Goal: Navigation & Orientation: Find specific page/section

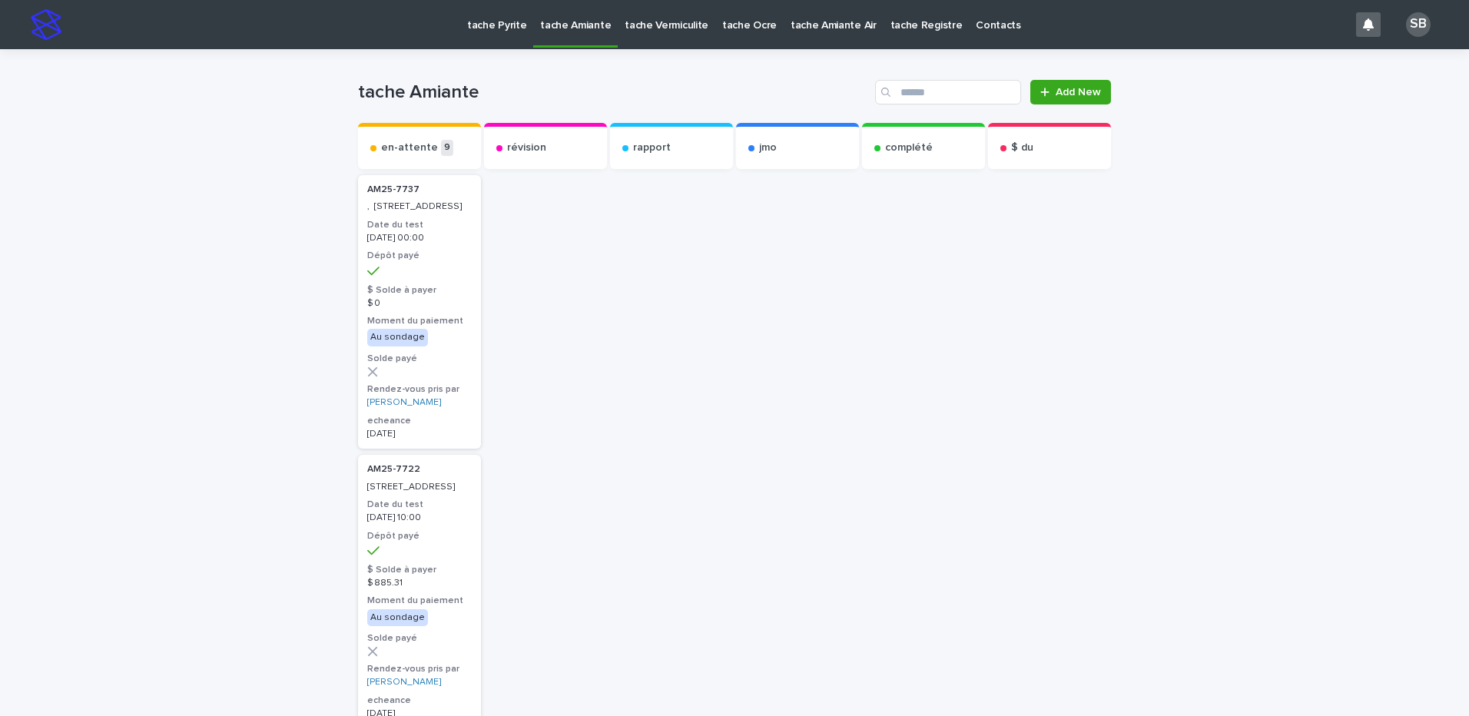
click at [495, 18] on p "tache Pyrite" at bounding box center [496, 16] width 59 height 32
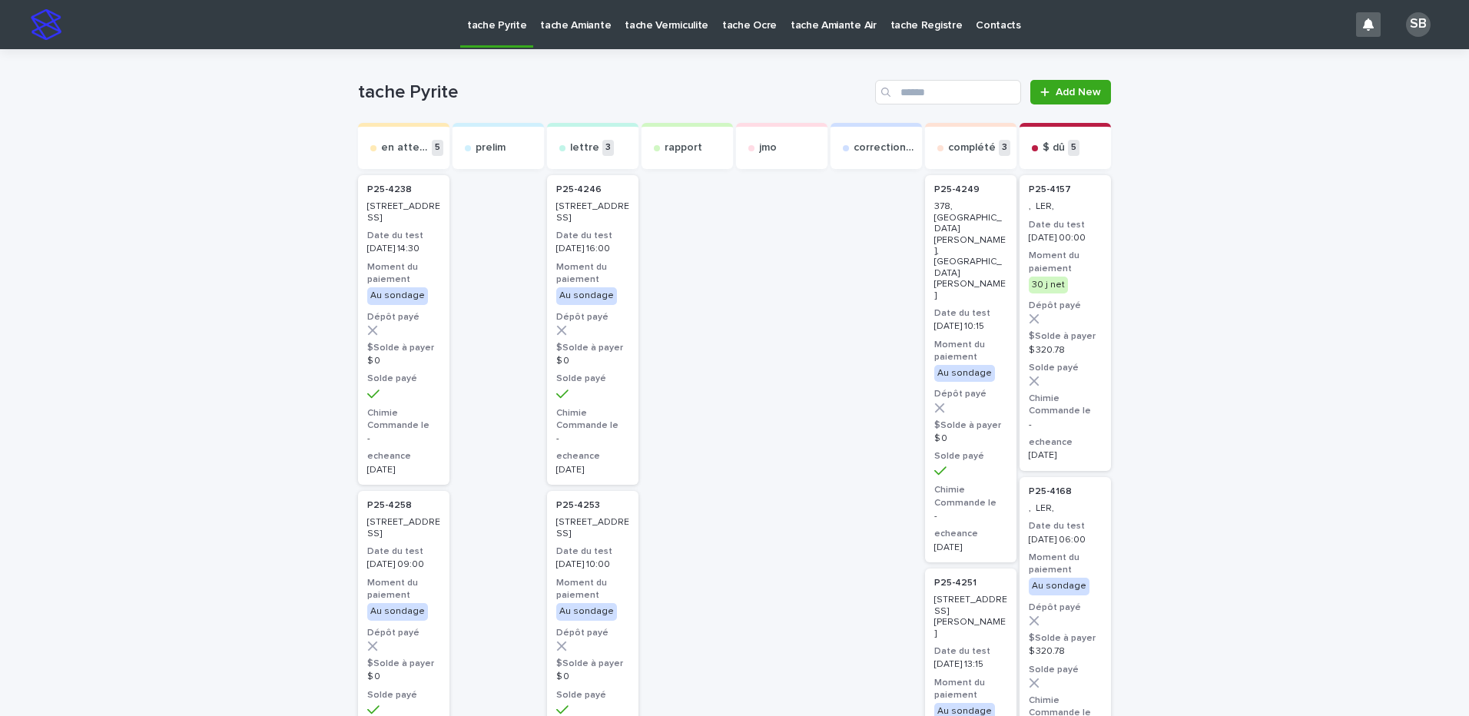
drag, startPoint x: 246, startPoint y: 61, endPoint x: 112, endPoint y: 3, distance: 145.8
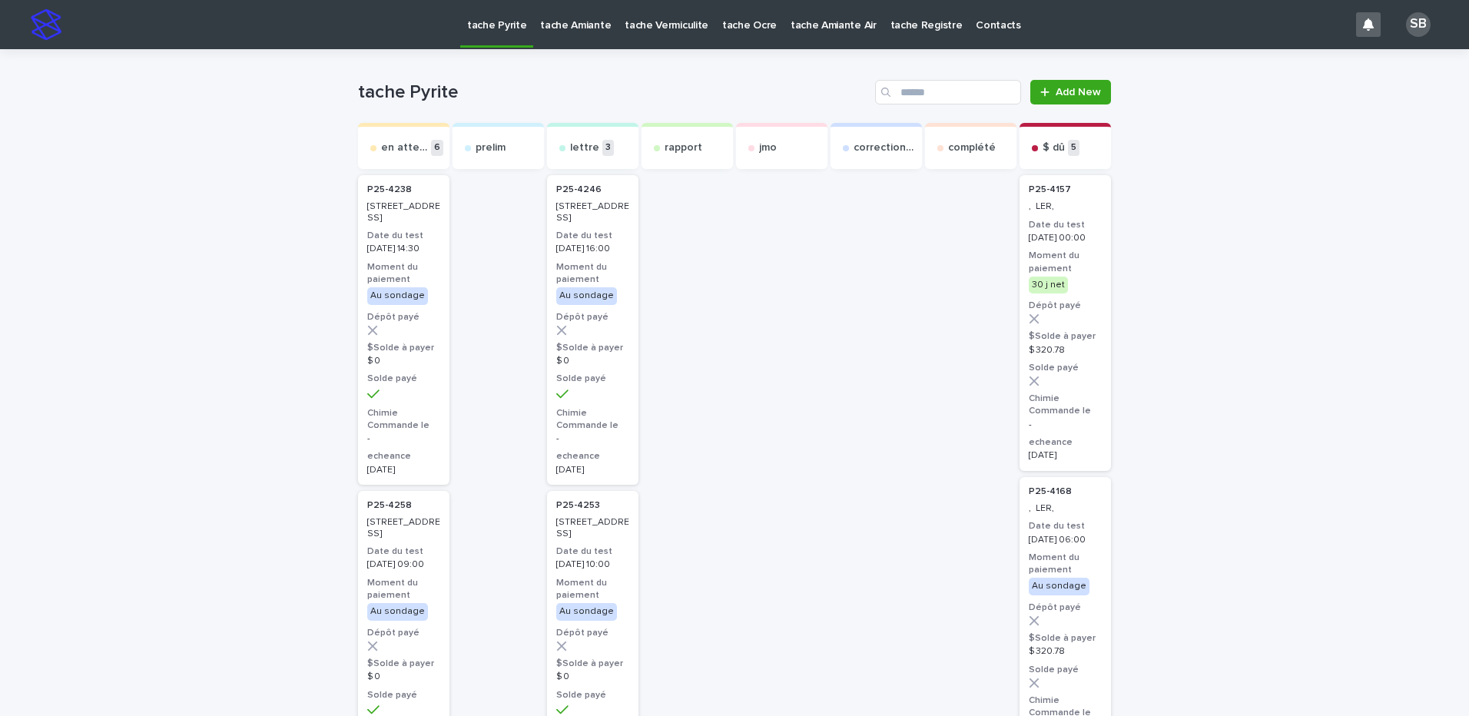
click at [641, 18] on p "tache Vermiculite" at bounding box center [666, 16] width 84 height 32
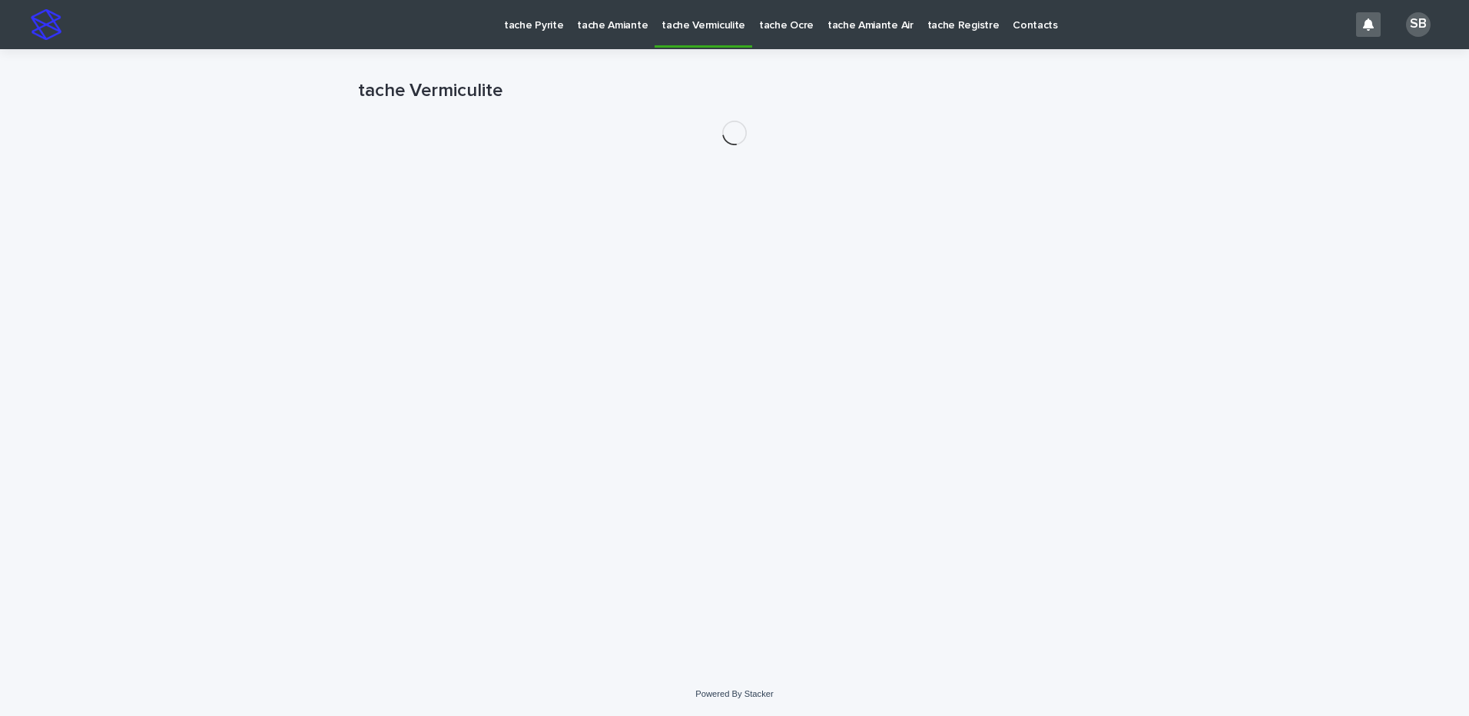
click at [581, 25] on p "tache Amiante" at bounding box center [612, 16] width 71 height 32
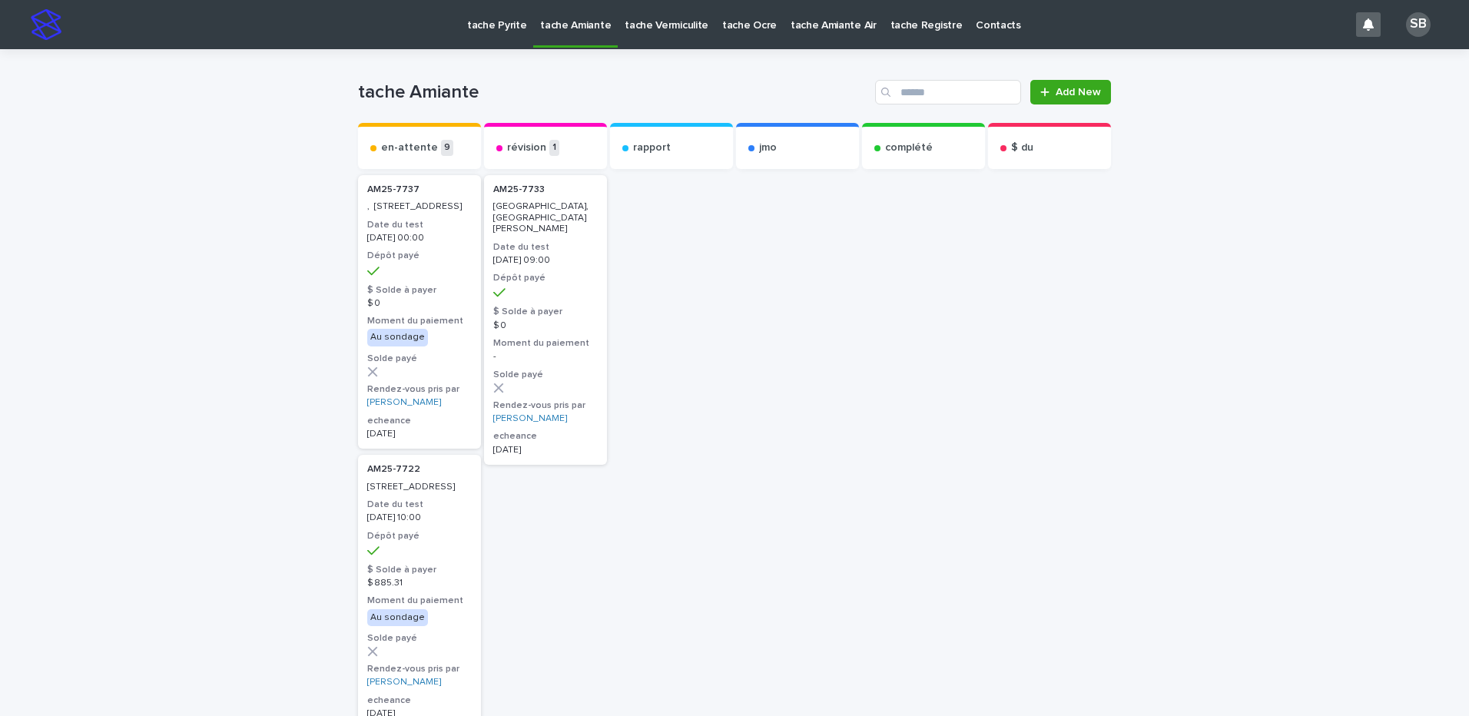
click at [671, 20] on p "tache Vermiculite" at bounding box center [666, 16] width 84 height 32
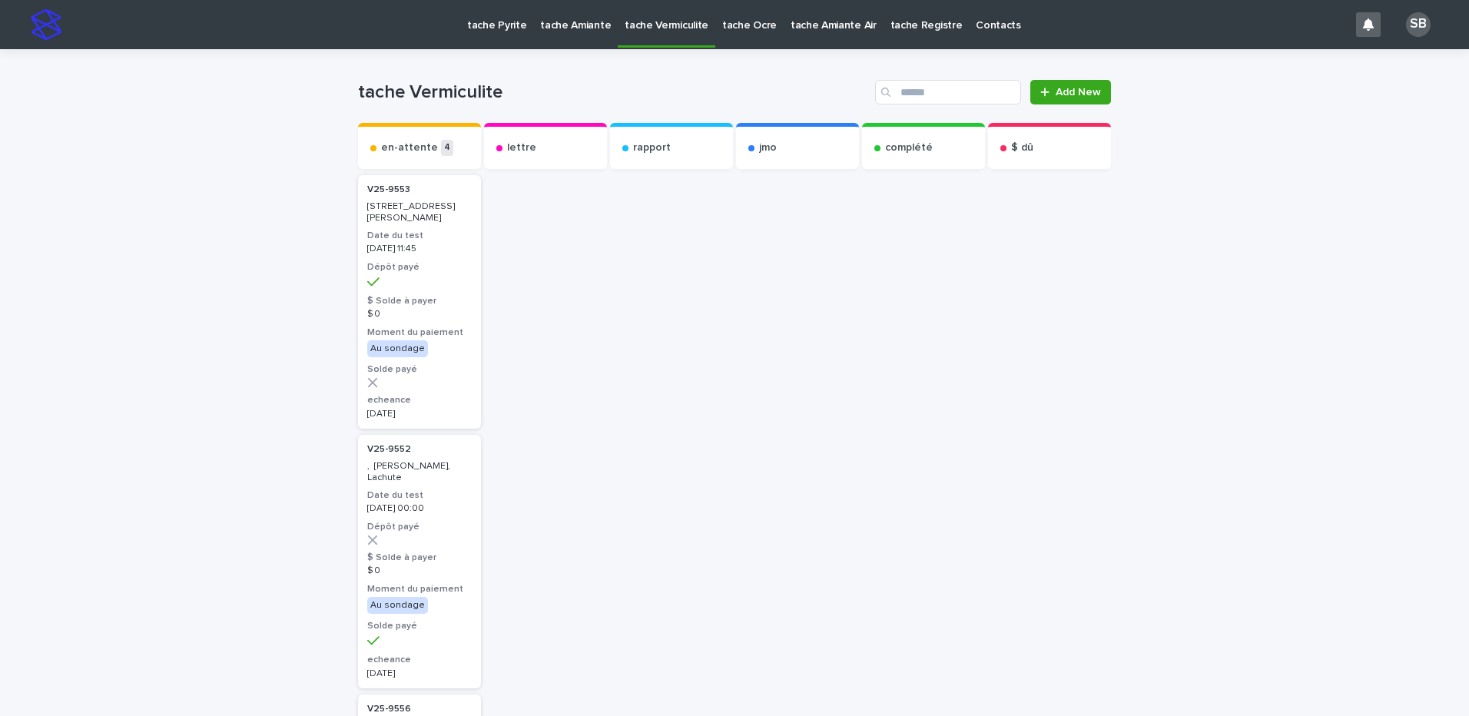
click at [1217, 404] on div "Loading... Saving… Loading... Saving… tache Vermiculite Add New Send to... Send…" at bounding box center [734, 699] width 1469 height 1301
